Goal: Task Accomplishment & Management: Manage account settings

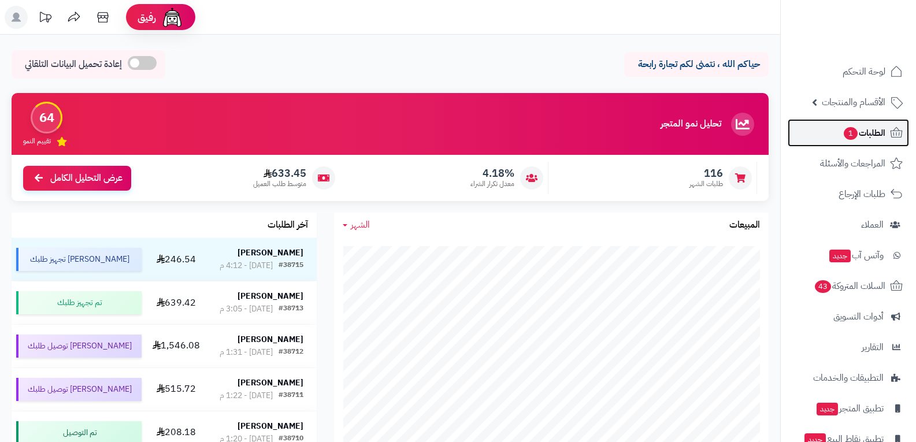
click at [869, 138] on span "الطلبات 1" at bounding box center [864, 133] width 43 height 16
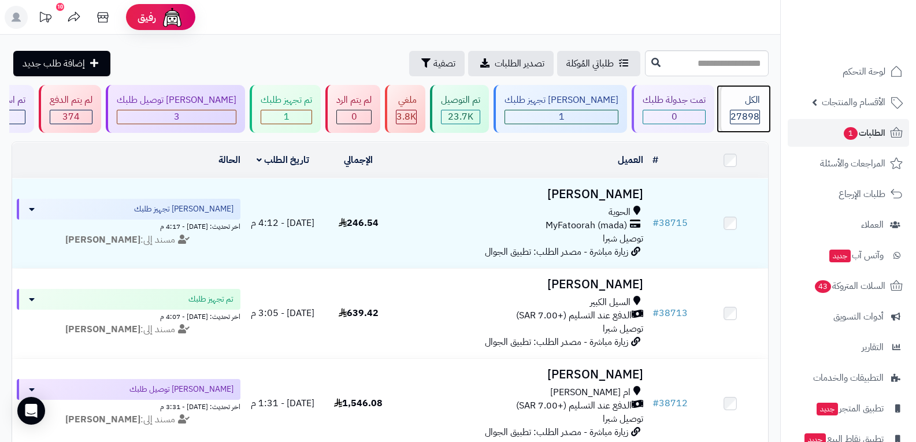
click at [745, 114] on span "27898" at bounding box center [745, 117] width 29 height 14
click at [434, 68] on span "تصفية" at bounding box center [445, 63] width 22 height 14
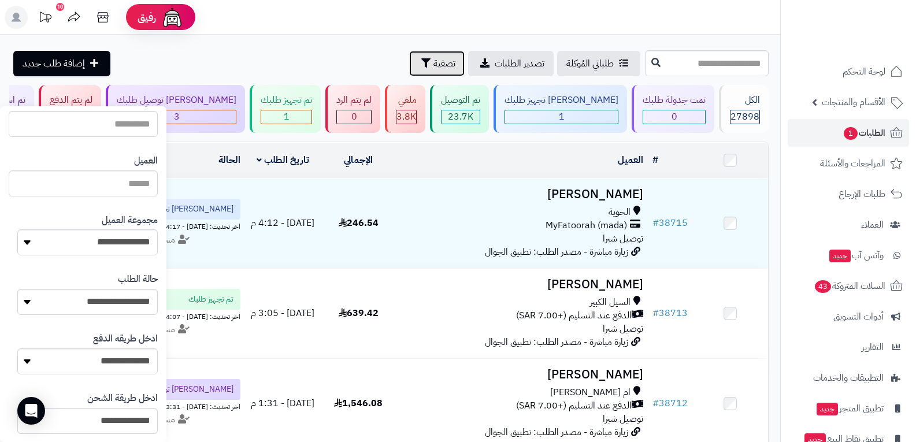
scroll to position [231, 0]
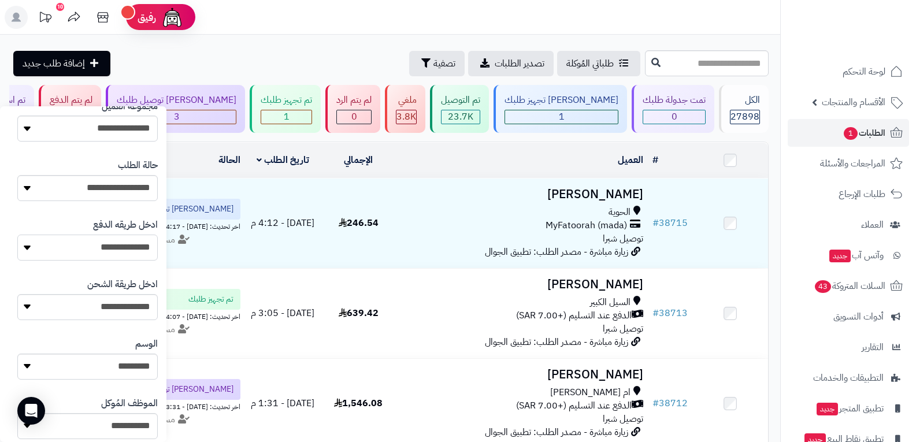
click at [127, 253] on select "**********" at bounding box center [87, 248] width 140 height 26
select select "**********"
click at [17, 235] on select "**********" at bounding box center [87, 248] width 140 height 26
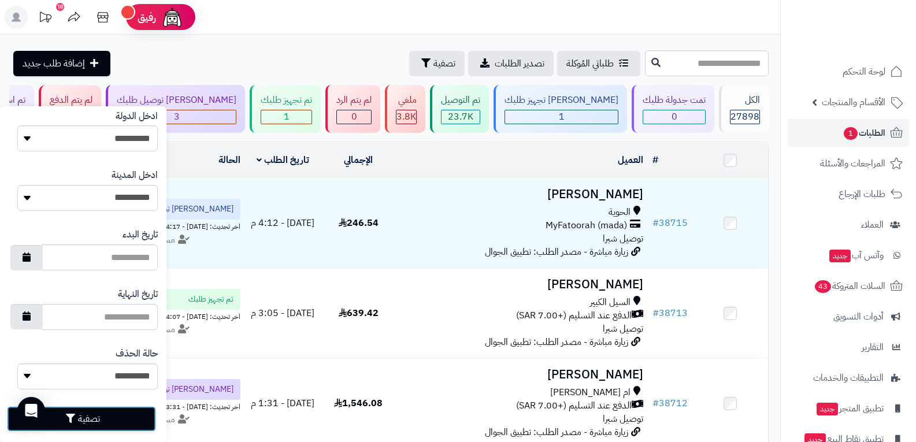
click at [124, 417] on button "تصفية" at bounding box center [81, 418] width 149 height 25
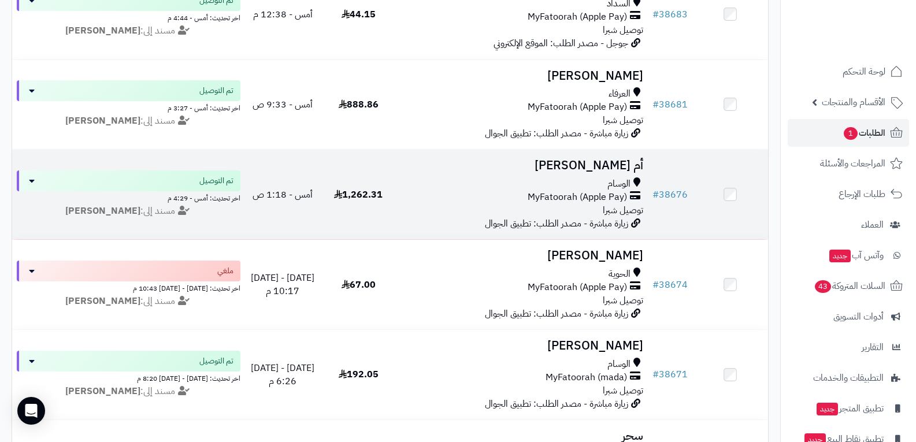
scroll to position [1156, 0]
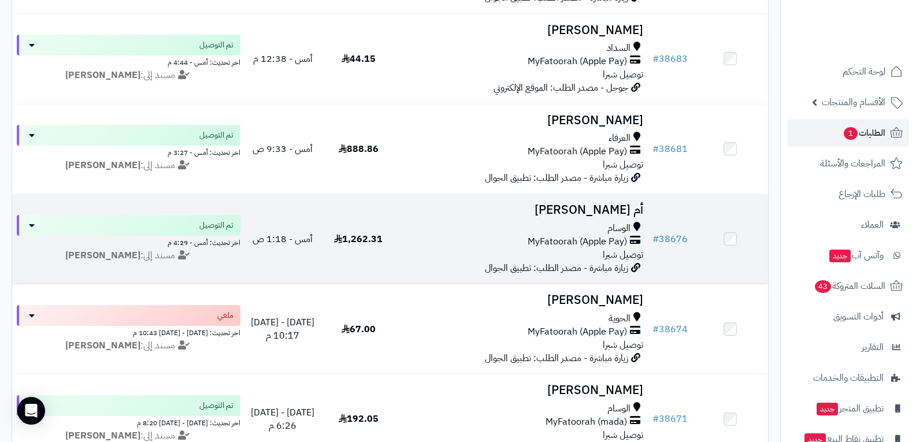
click at [608, 235] on span "MyFatoorah (Apple Pay)" at bounding box center [577, 241] width 99 height 13
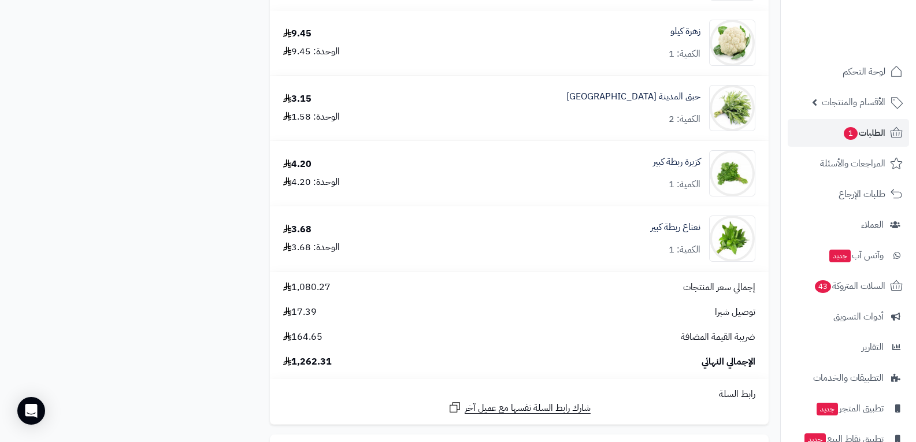
scroll to position [4972, 0]
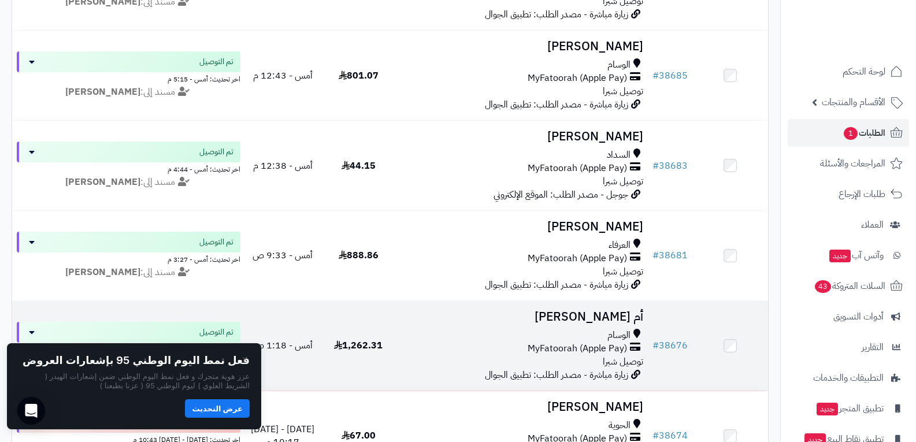
scroll to position [983, 0]
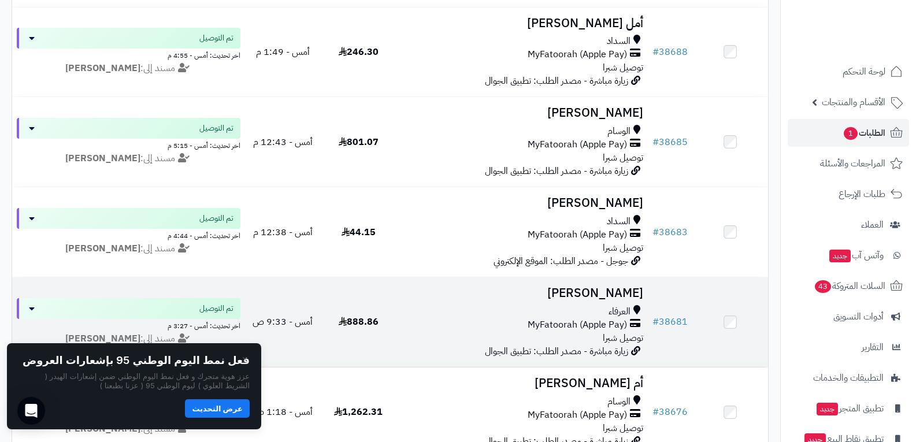
click at [600, 328] on span "MyFatoorah (Apple Pay)" at bounding box center [577, 325] width 99 height 13
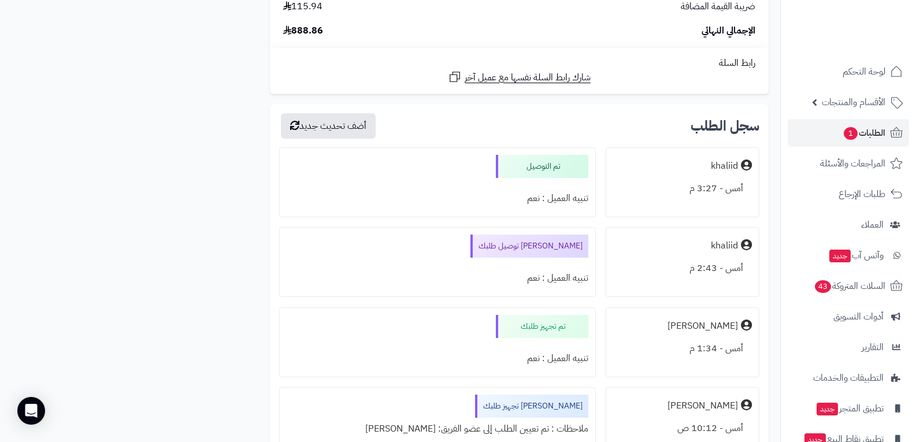
scroll to position [1677, 0]
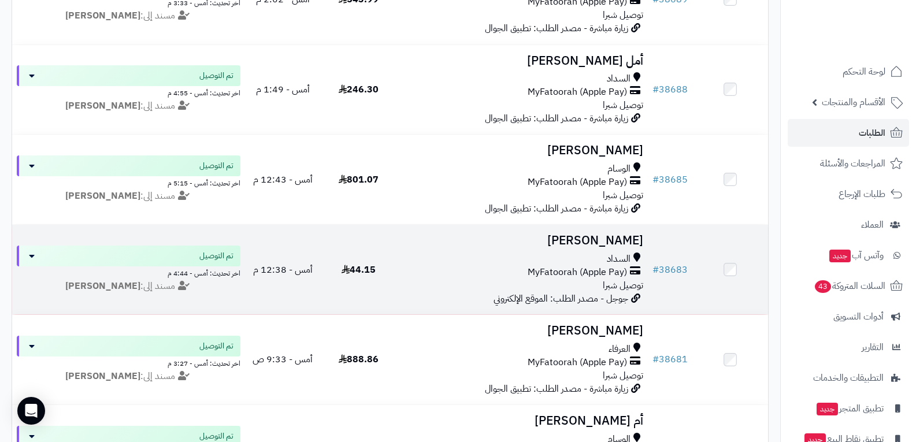
scroll to position [925, 0]
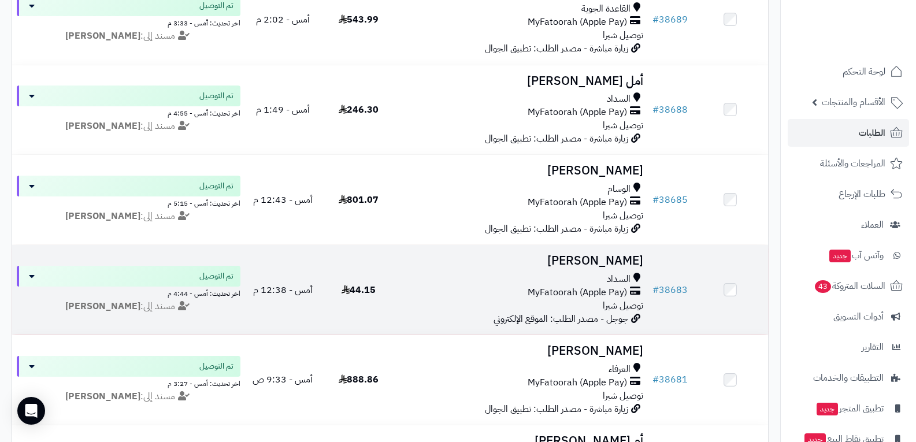
click at [583, 301] on div "السداد MyFatoorah (Apple Pay) توصيل شبرا" at bounding box center [522, 293] width 243 height 40
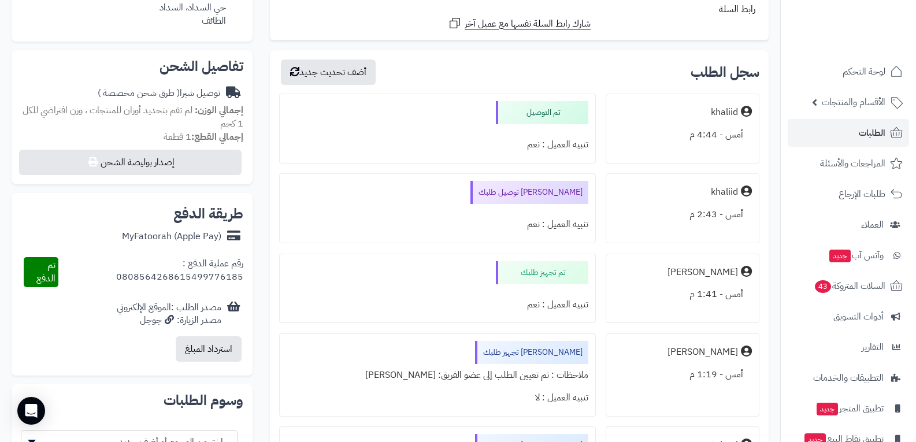
scroll to position [289, 0]
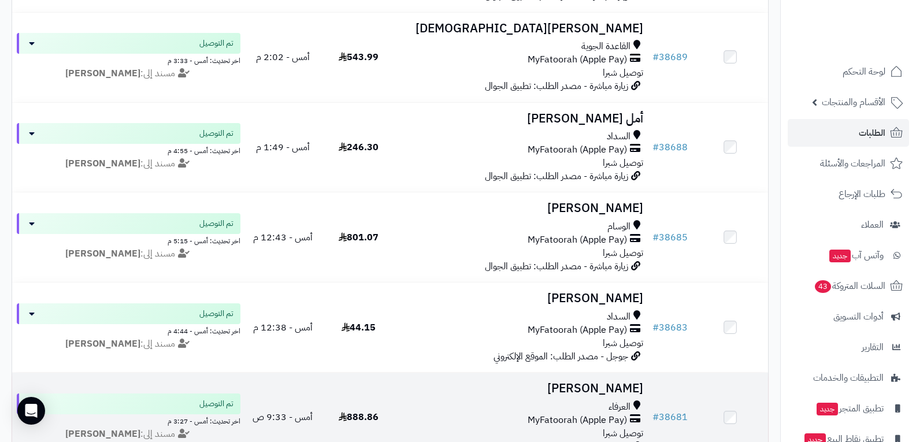
scroll to position [867, 0]
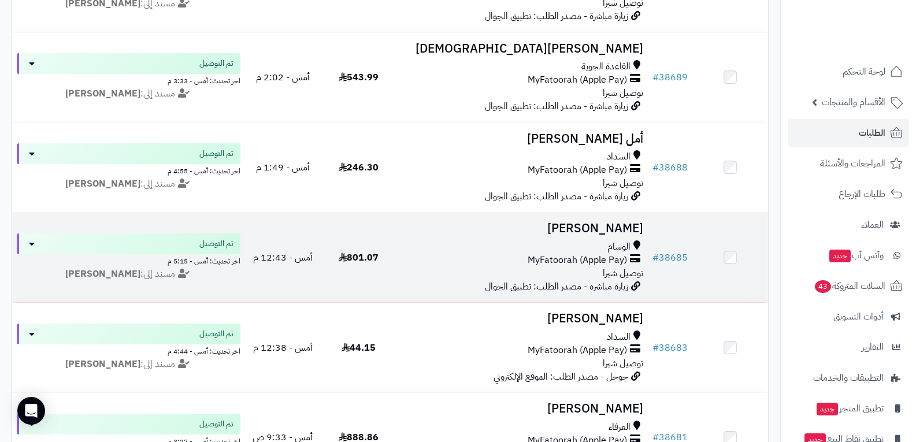
click at [576, 265] on span "MyFatoorah (Apple Pay)" at bounding box center [577, 260] width 99 height 13
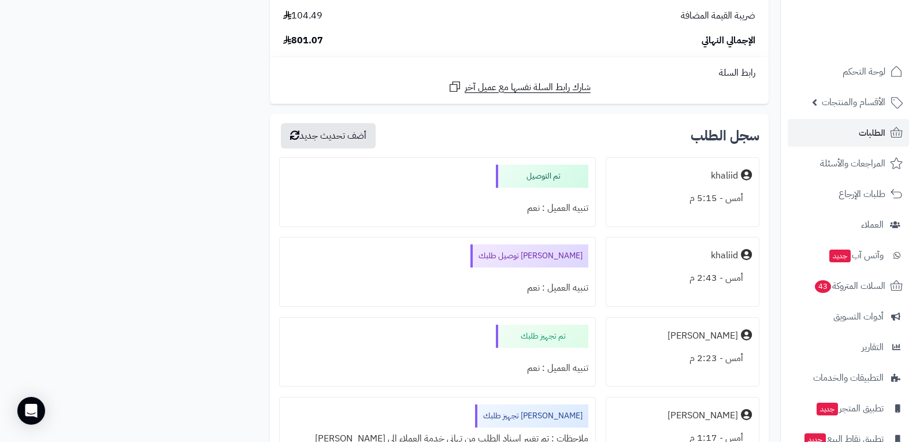
scroll to position [3527, 0]
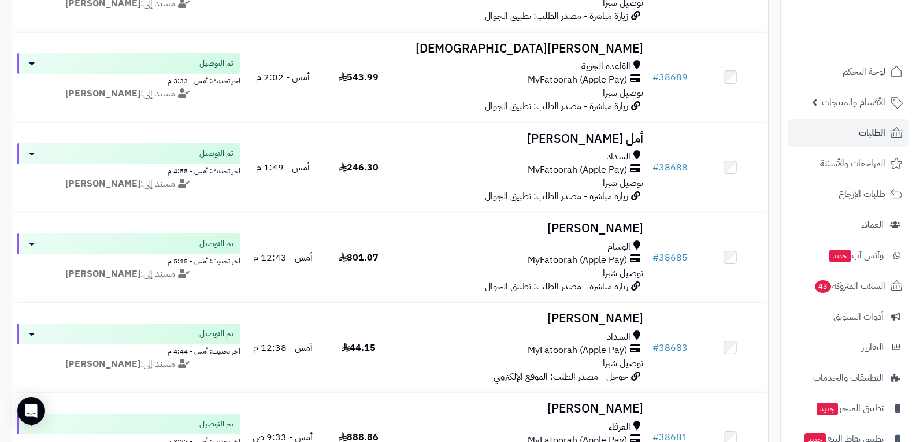
scroll to position [867, 0]
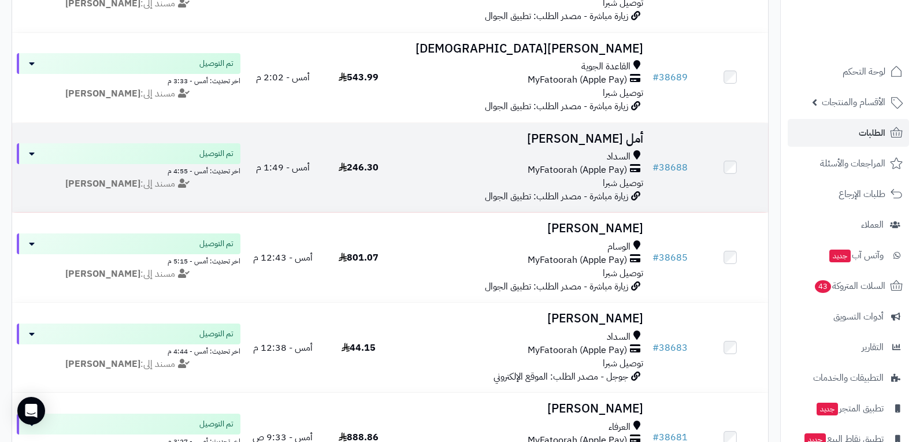
click at [569, 172] on span "MyFatoorah (Apple Pay)" at bounding box center [577, 170] width 99 height 13
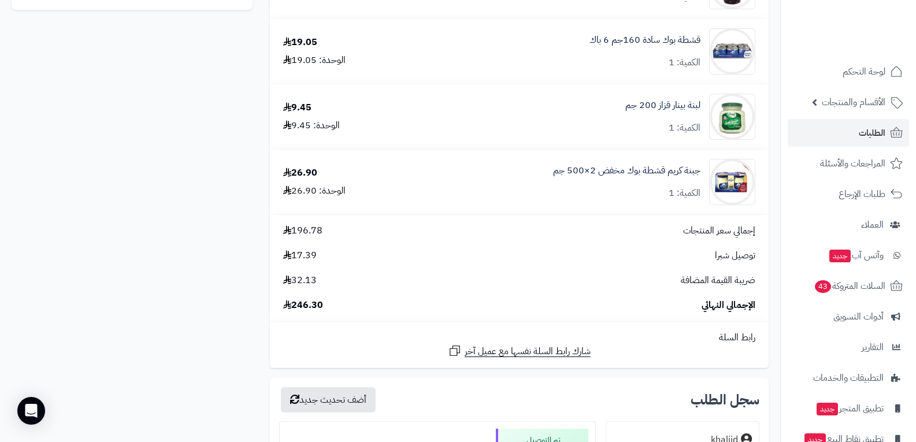
scroll to position [983, 0]
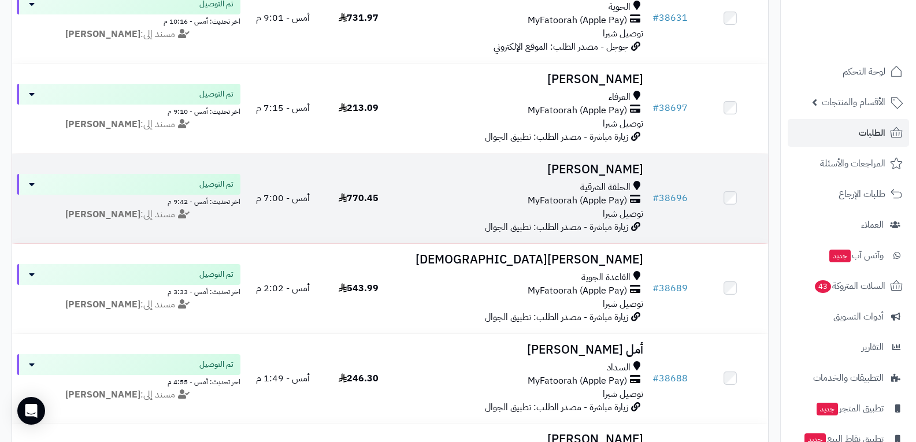
scroll to position [636, 0]
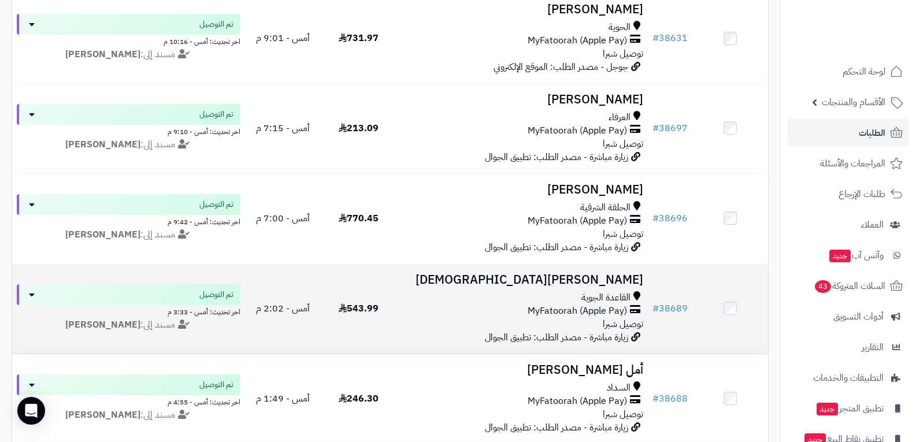
click at [565, 321] on div "القاعدة الجوية MyFatoorah (Apple Pay) توصيل شبرا" at bounding box center [522, 311] width 243 height 40
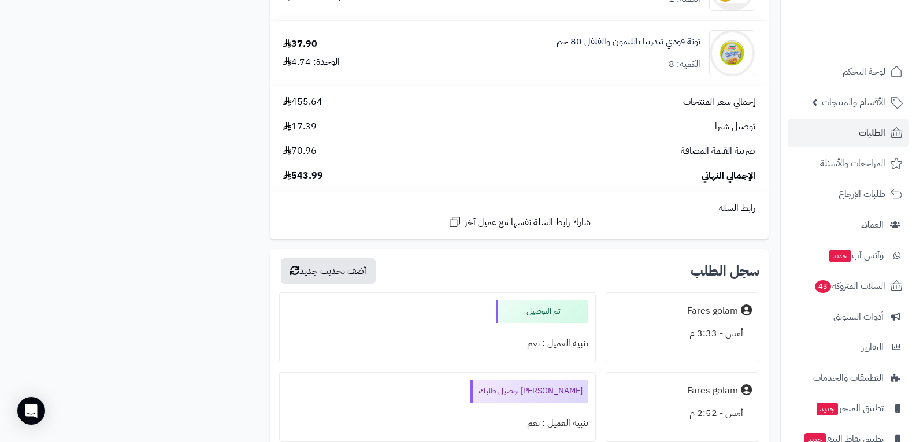
scroll to position [2255, 0]
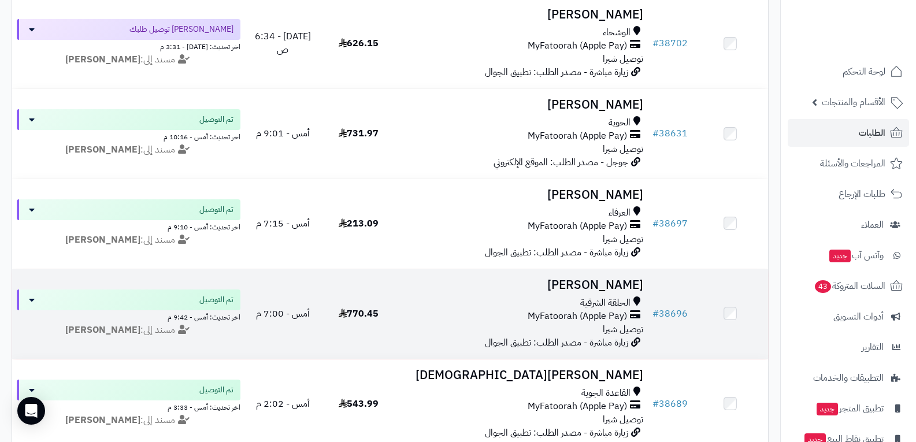
scroll to position [520, 0]
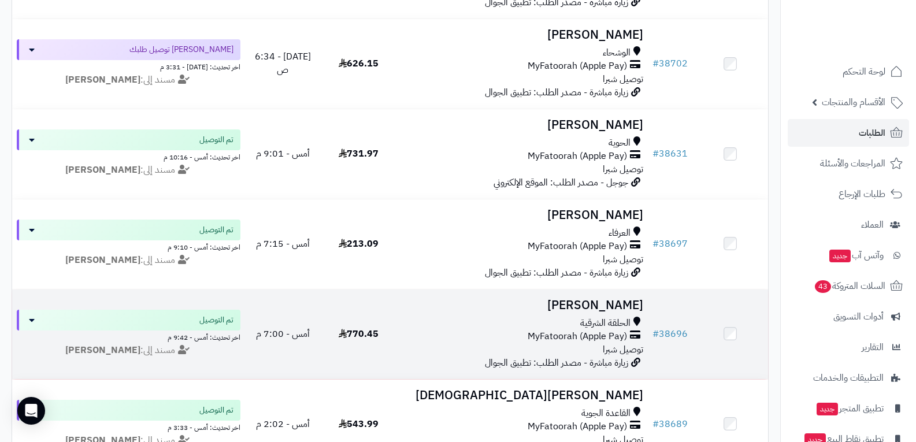
click at [594, 344] on div "الحلقة الشرقية MyFatoorah (Apple Pay) توصيل شبرا" at bounding box center [522, 337] width 243 height 40
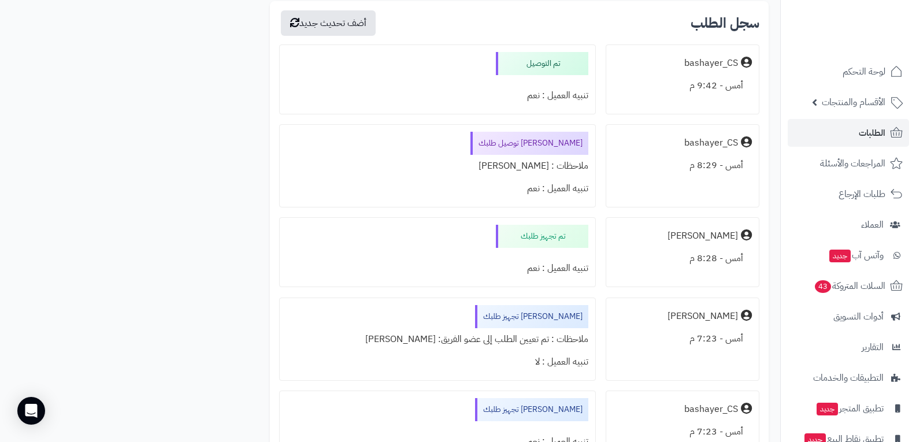
scroll to position [2370, 0]
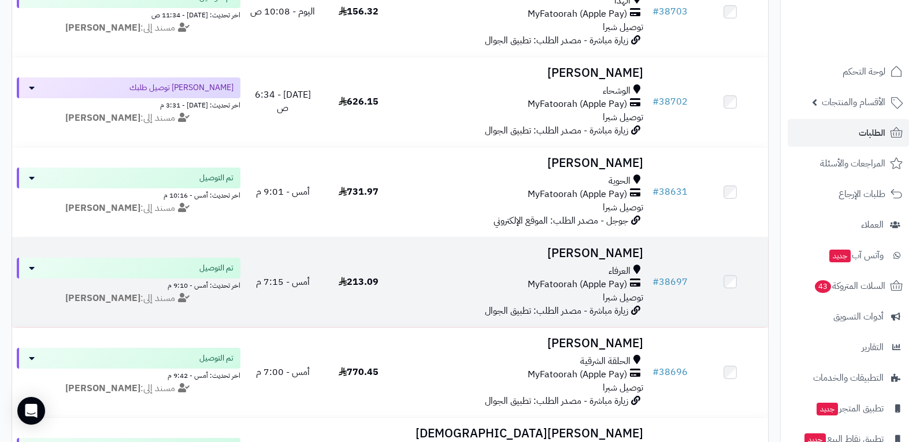
scroll to position [462, 0]
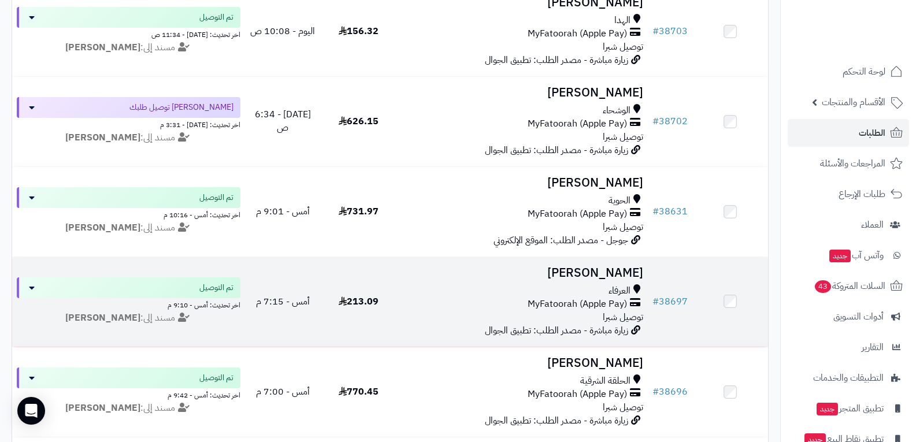
click at [560, 311] on div "العرفاء MyFatoorah (Apple Pay) توصيل شبرا" at bounding box center [522, 304] width 243 height 40
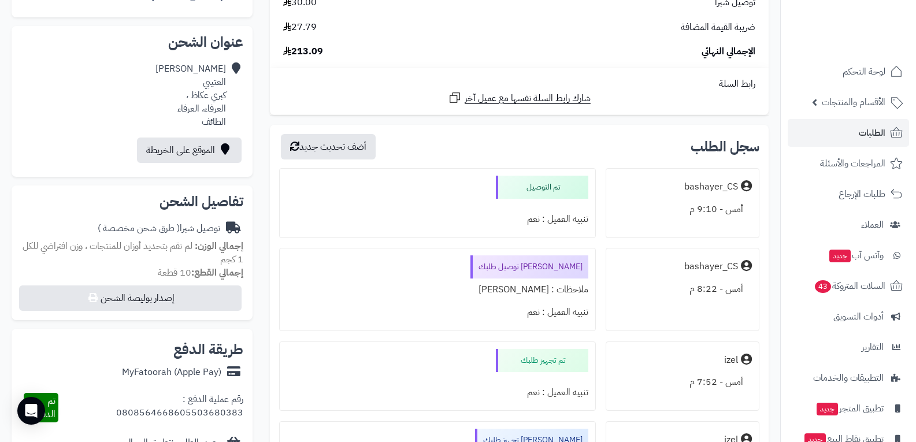
scroll to position [347, 0]
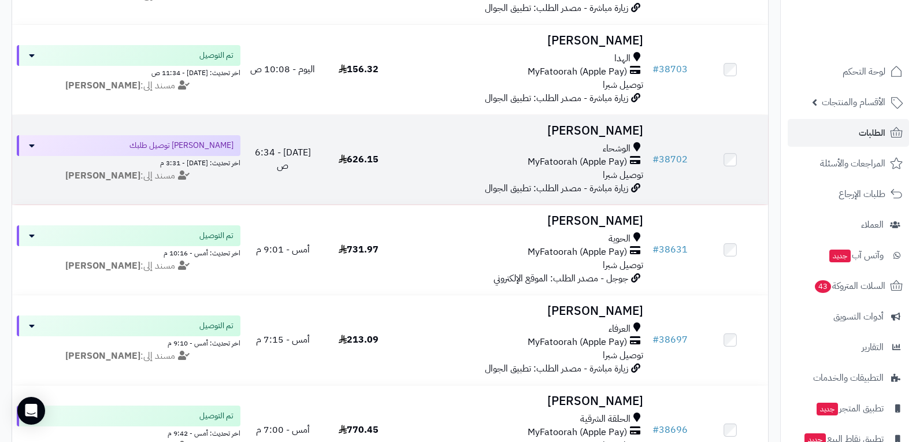
scroll to position [405, 0]
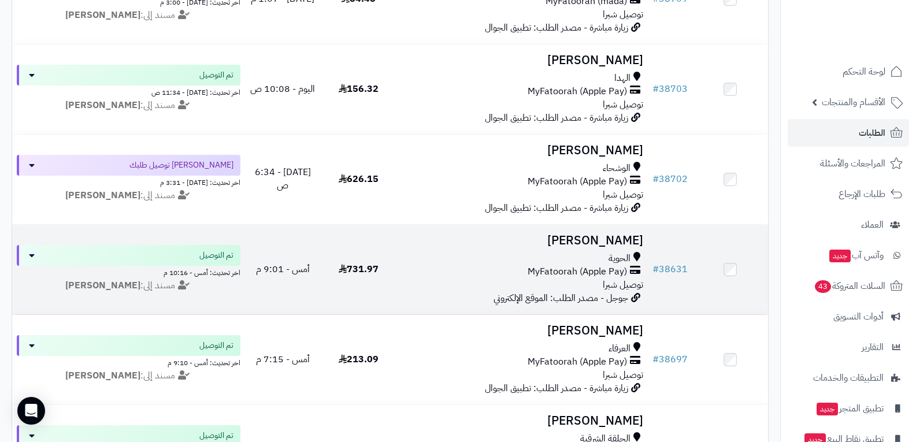
click at [595, 278] on div "الحوية MyFatoorah (Apple Pay) توصيل شبرا" at bounding box center [522, 272] width 243 height 40
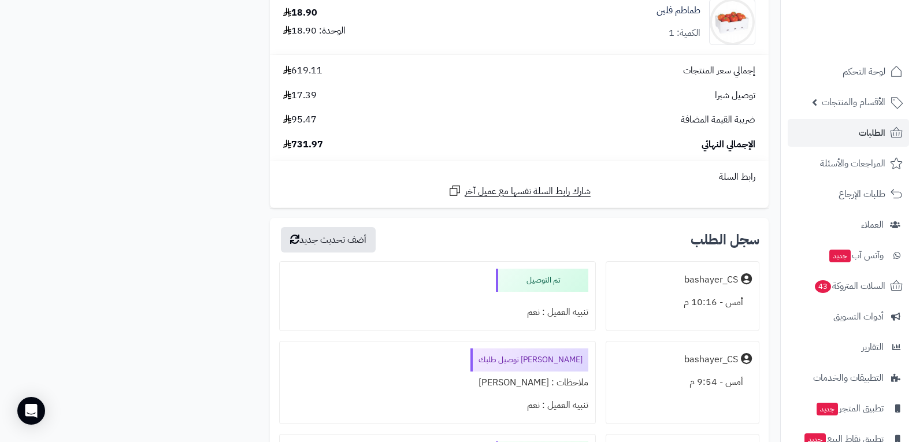
scroll to position [1734, 0]
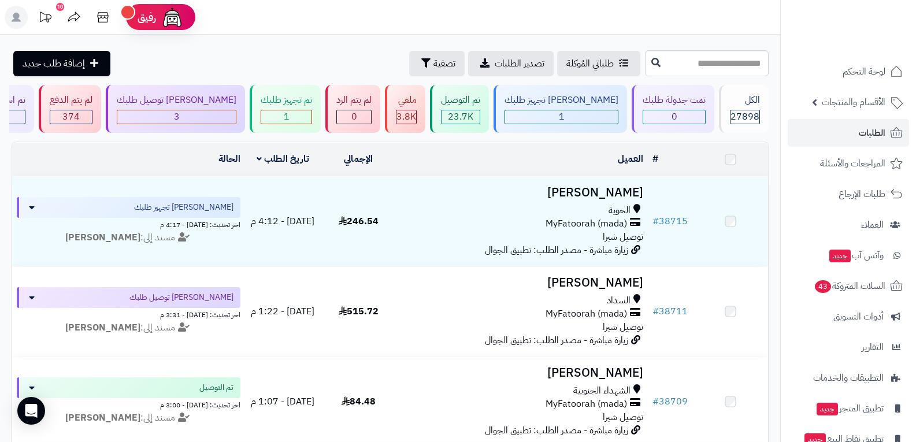
scroll to position [405, 0]
